Goal: Transaction & Acquisition: Obtain resource

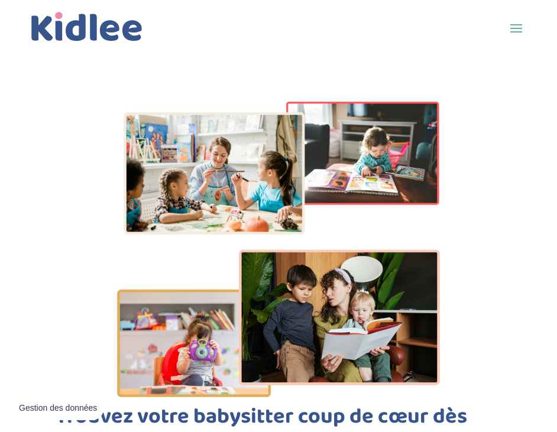
click at [523, 31] on span at bounding box center [516, 27] width 19 height 19
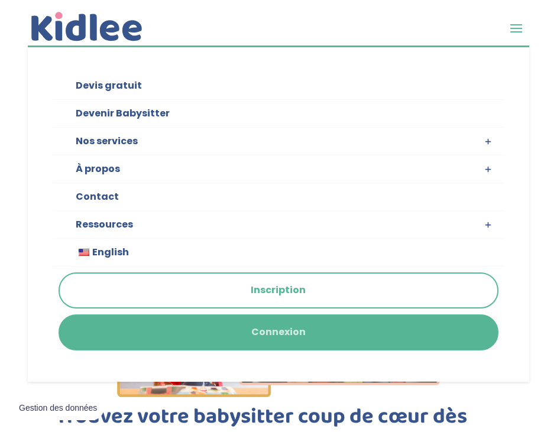
click at [185, 336] on link "Connexion" at bounding box center [278, 333] width 437 height 34
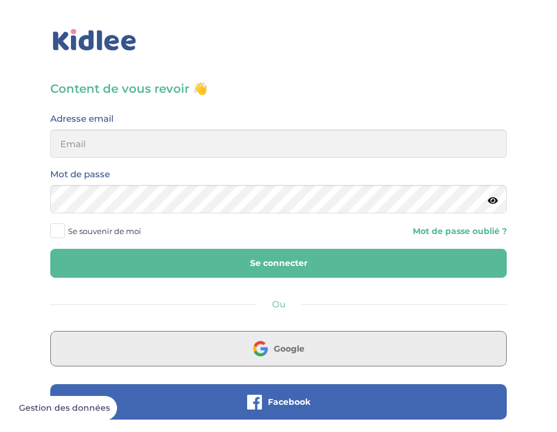
click at [255, 351] on img at bounding box center [260, 348] width 15 height 15
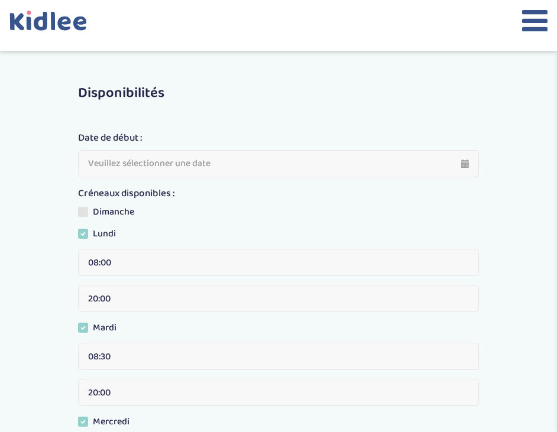
click at [526, 30] on icon at bounding box center [534, 21] width 25 height 30
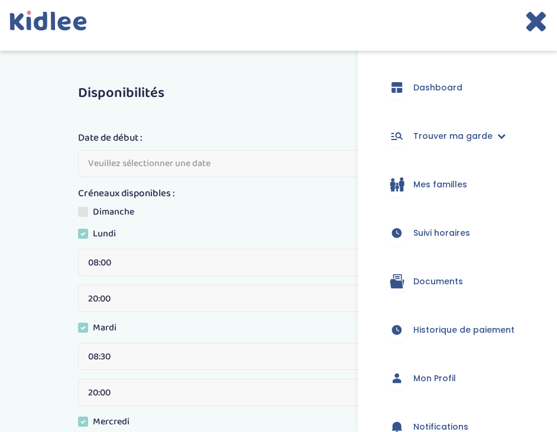
click at [439, 185] on span "Mes familles" at bounding box center [440, 185] width 54 height 12
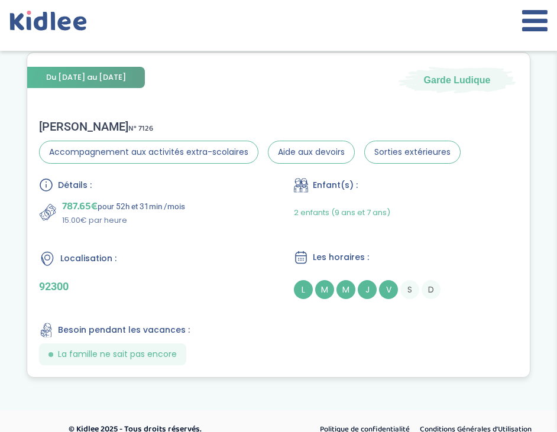
scroll to position [390, 0]
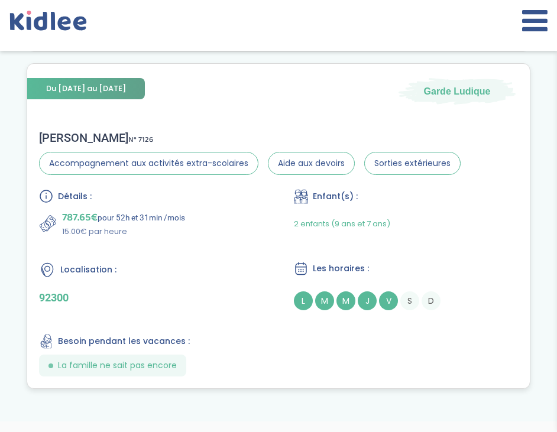
click at [264, 229] on div "Détails : 787.65€ pour 52h et 31min /mois 15.00€ par heure Enfant(s) : 2 enfant…" at bounding box center [278, 282] width 479 height 187
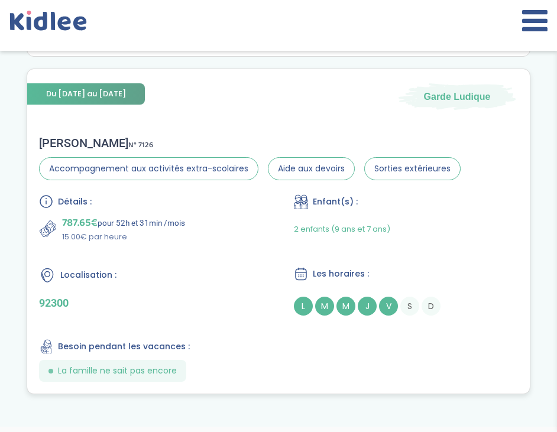
scroll to position [397, 0]
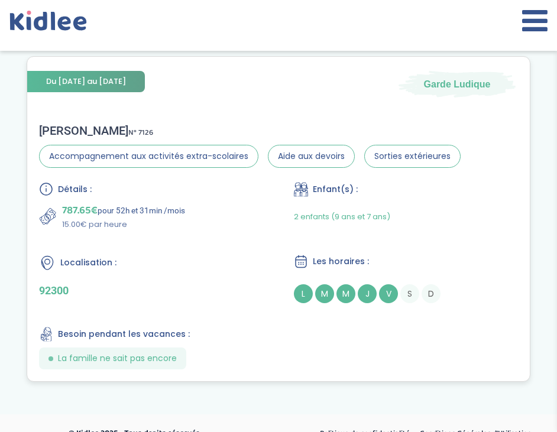
click at [111, 138] on div "Stéphanie Maud P . N° 7126 Accompagnement aux activités extra-scolaires Aide au…" at bounding box center [250, 146] width 422 height 44
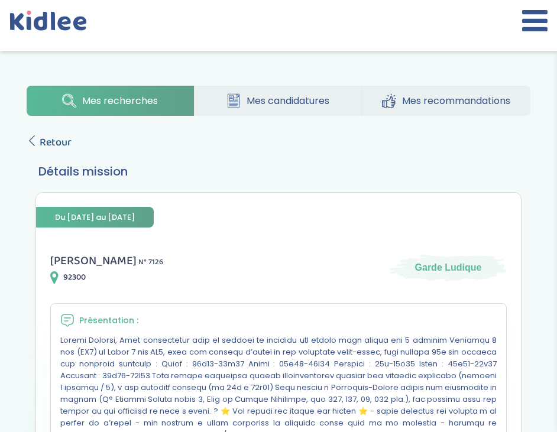
click at [43, 148] on span "Retour" at bounding box center [56, 142] width 32 height 17
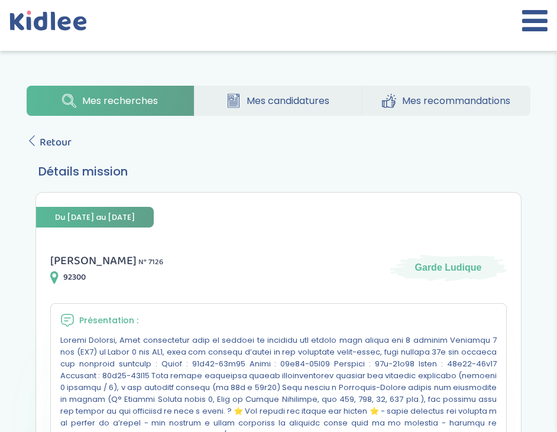
click at [272, 100] on span "Mes candidatures" at bounding box center [288, 100] width 83 height 15
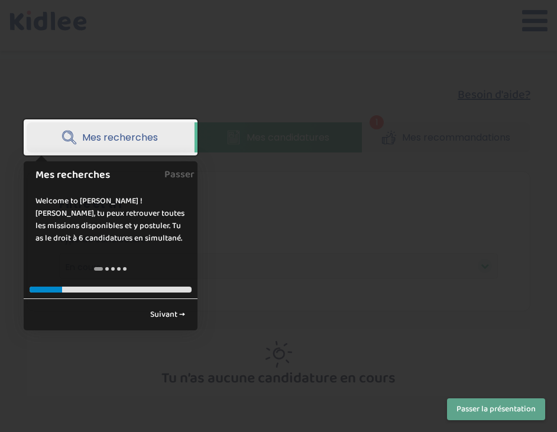
click at [307, 173] on div at bounding box center [278, 216] width 557 height 432
click at [471, 418] on button "Passer la présentation" at bounding box center [496, 410] width 98 height 22
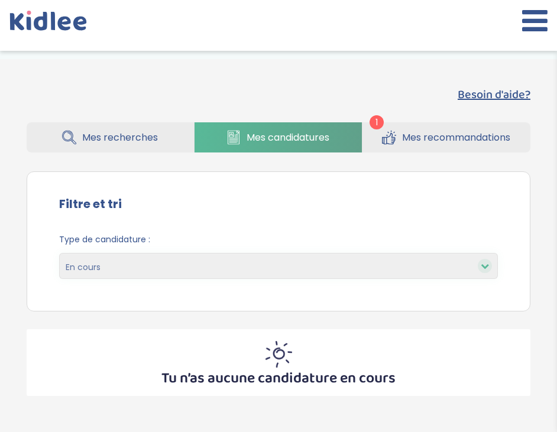
click at [546, 14] on icon at bounding box center [534, 21] width 25 height 30
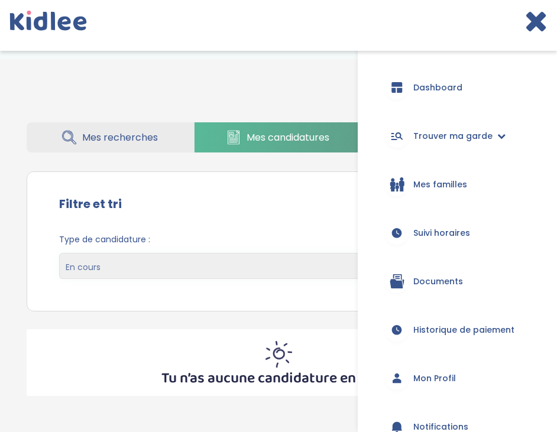
click at [245, 95] on div "Besoin d'aide? 1 Mes recherches Mes candidatures Mes recommandations Besoin d'a…" at bounding box center [278, 241] width 539 height 328
click at [541, 25] on icon at bounding box center [536, 21] width 23 height 30
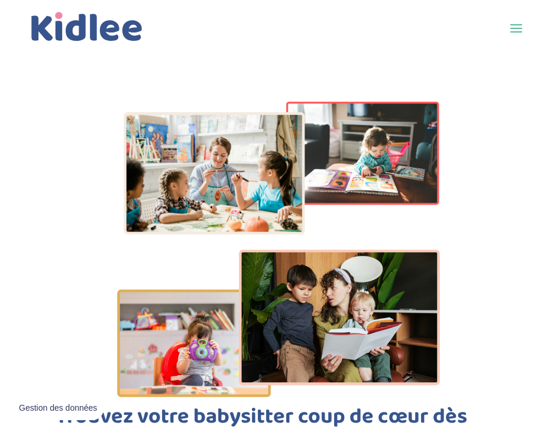
click at [516, 33] on span at bounding box center [516, 27] width 19 height 19
click at [516, 25] on span at bounding box center [516, 27] width 19 height 19
click at [515, 29] on span at bounding box center [516, 27] width 19 height 19
click at [515, 30] on span at bounding box center [516, 27] width 19 height 19
click at [516, 28] on span at bounding box center [516, 27] width 19 height 19
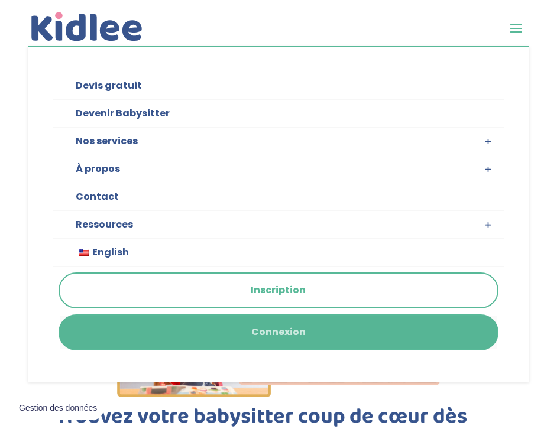
click at [192, 325] on link "Connexion" at bounding box center [278, 333] width 437 height 34
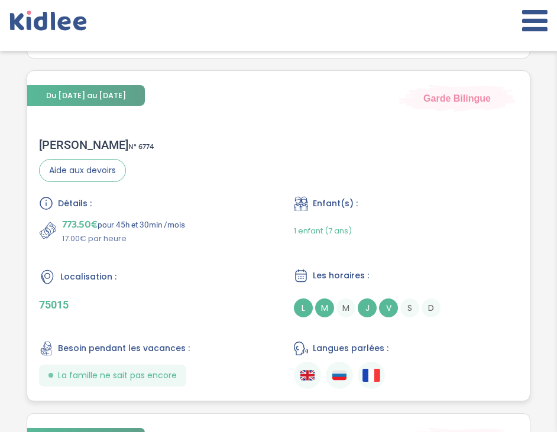
scroll to position [861, 0]
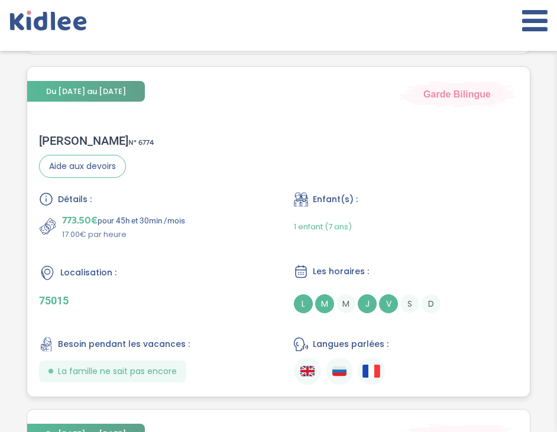
click at [119, 267] on div "Localisation :" at bounding box center [151, 272] width 224 height 17
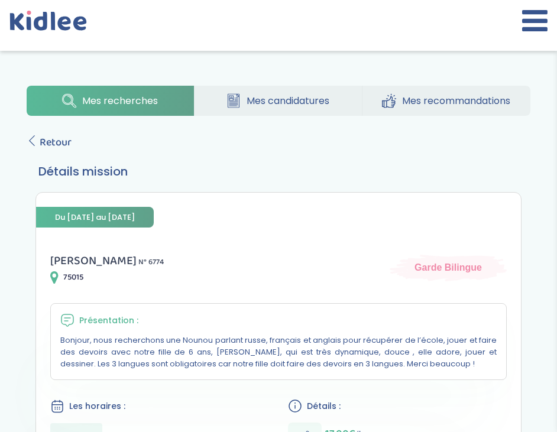
click at [541, 16] on icon at bounding box center [534, 21] width 25 height 30
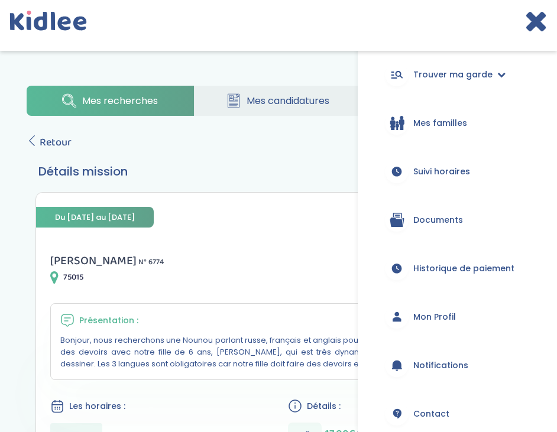
scroll to position [62, 0]
click at [435, 223] on span "Documents" at bounding box center [438, 219] width 50 height 12
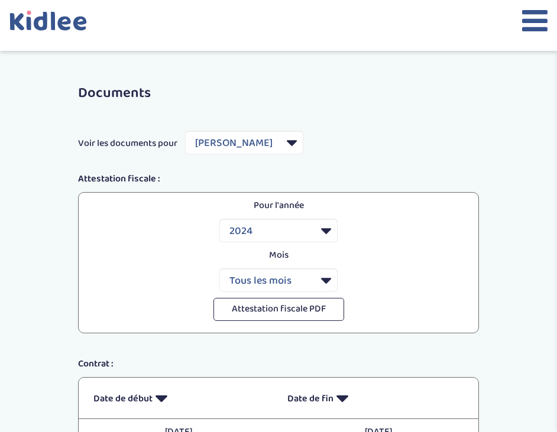
select select "6694"
select select "2024"
select select "5795"
select select
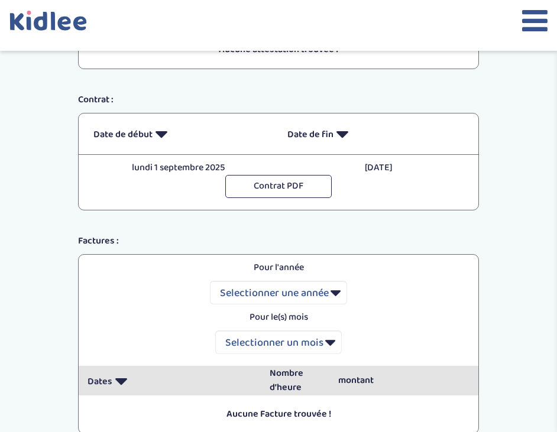
scroll to position [127, 0]
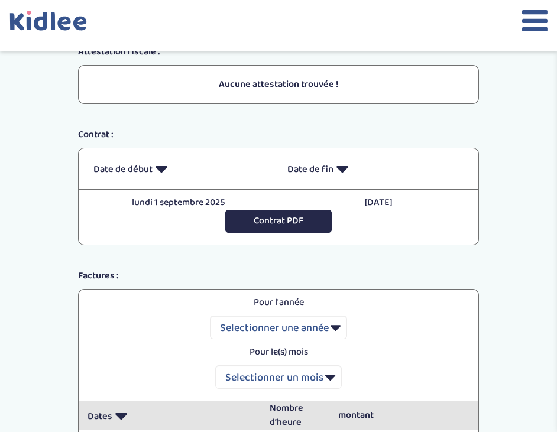
click at [290, 218] on button "Contrat PDF" at bounding box center [278, 221] width 106 height 23
